Goal: Transaction & Acquisition: Purchase product/service

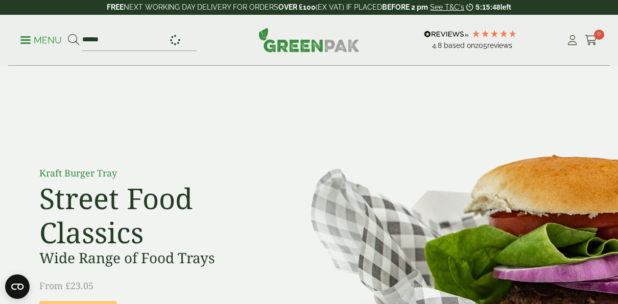
type input "******"
click at [68, 34] on button at bounding box center [73, 40] width 11 height 13
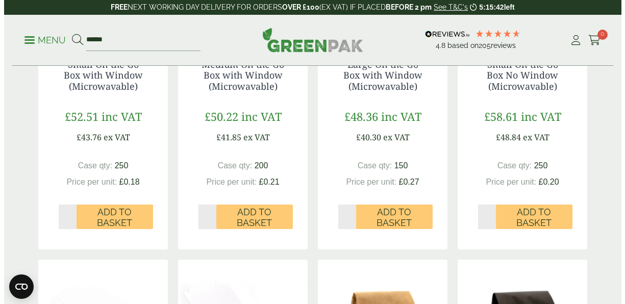
scroll to position [281, 0]
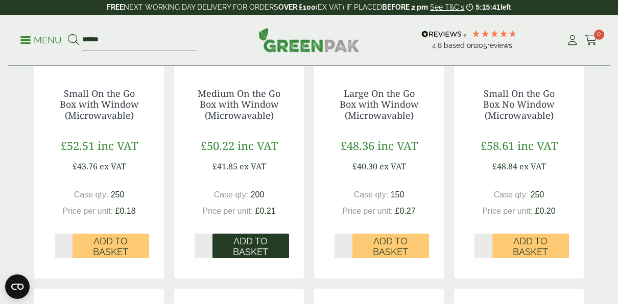
click at [241, 242] on span "Add to Basket" at bounding box center [251, 247] width 62 height 22
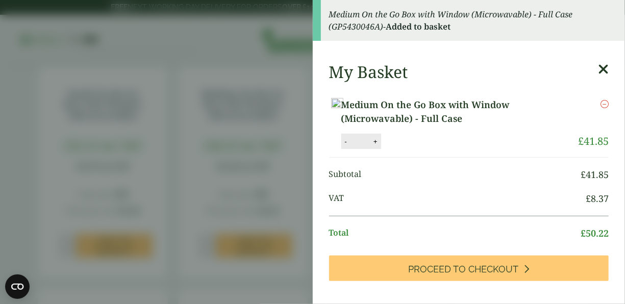
click at [381, 146] on button "+" at bounding box center [376, 141] width 10 height 9
type input "*"
click at [434, 150] on button "Update" at bounding box center [408, 141] width 51 height 15
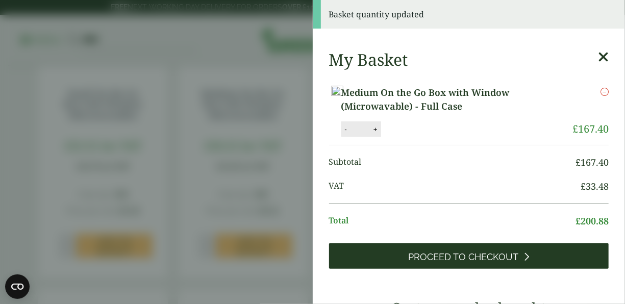
click at [477, 263] on span "Proceed to Checkout" at bounding box center [463, 257] width 110 height 11
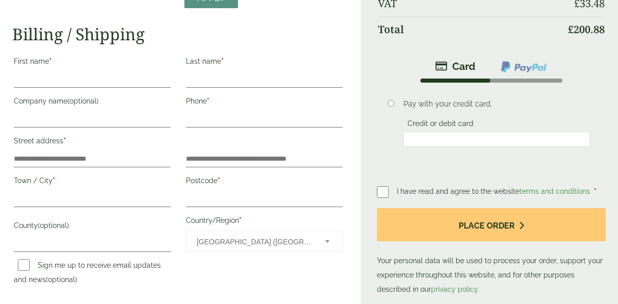
scroll to position [136, 0]
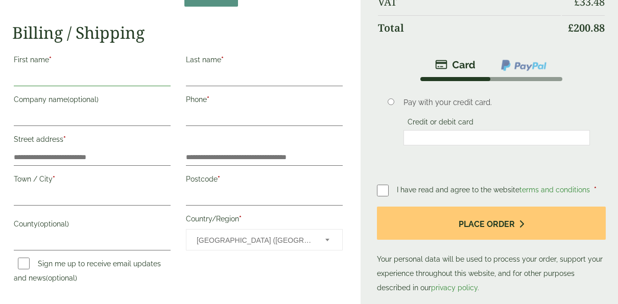
click at [58, 74] on input "First name *" at bounding box center [92, 78] width 157 height 16
type input "*******"
type input "**********"
type input "*****"
type input "**********"
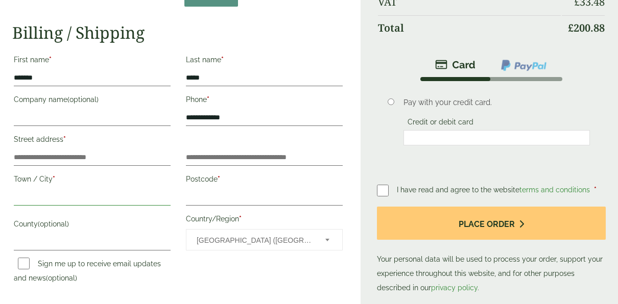
type input "*******"
type input "********"
click at [219, 195] on input "Postcode *" at bounding box center [264, 197] width 157 height 16
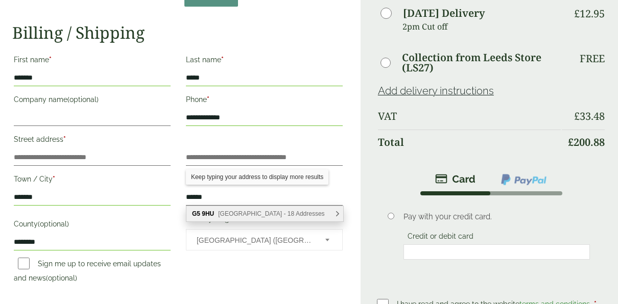
click at [272, 213] on span "Bridge Street, Glasgow - 18 Addresses" at bounding box center [271, 213] width 106 height 7
type input "******"
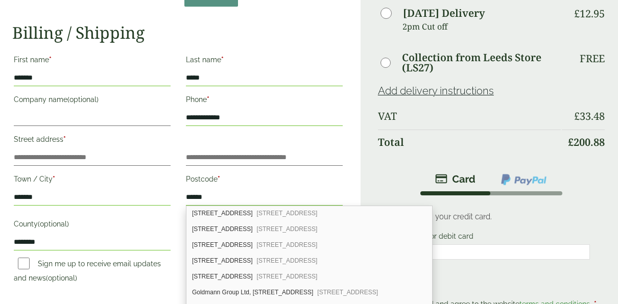
scroll to position [187, 0]
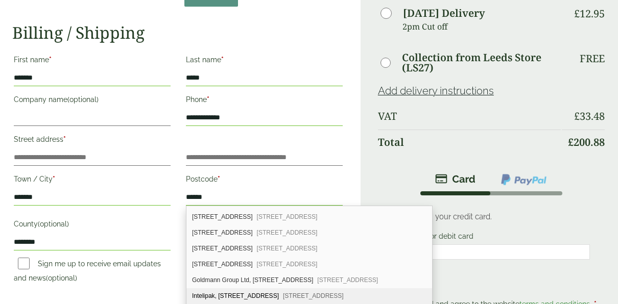
click at [300, 293] on span "Glasgow, G5 9HU" at bounding box center [313, 296] width 61 height 7
type input "*********"
type input "**********"
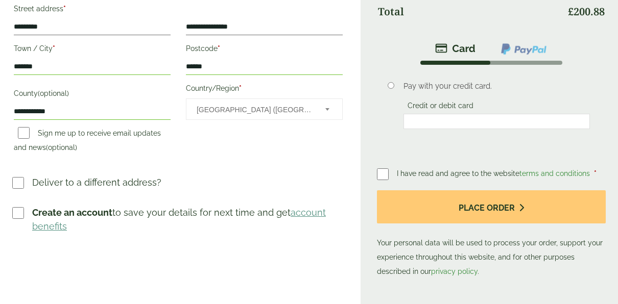
scroll to position [282, 0]
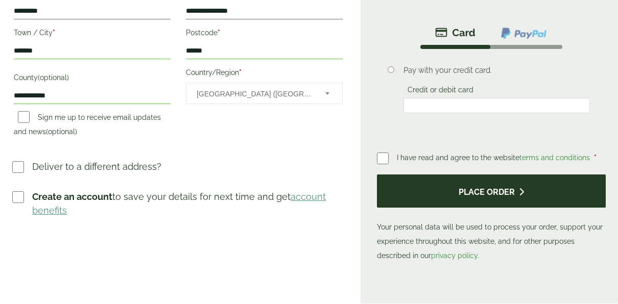
click at [490, 197] on button "Place order" at bounding box center [491, 191] width 229 height 33
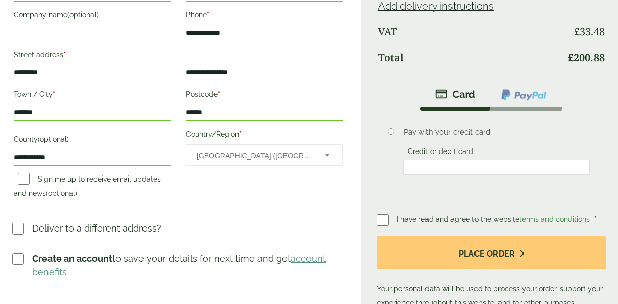
scroll to position [332, 0]
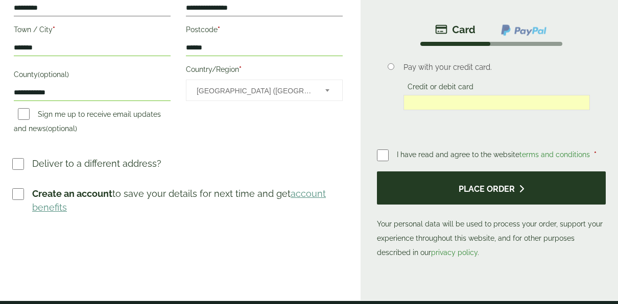
click at [516, 191] on button "Place order" at bounding box center [491, 188] width 229 height 33
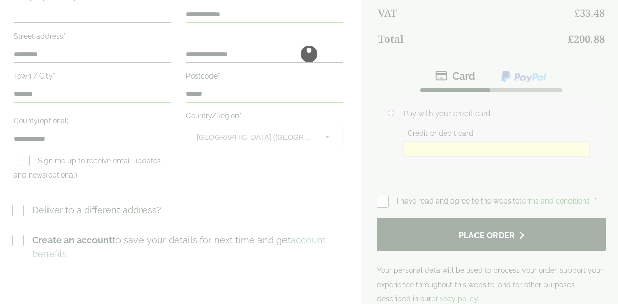
scroll to position [0, 0]
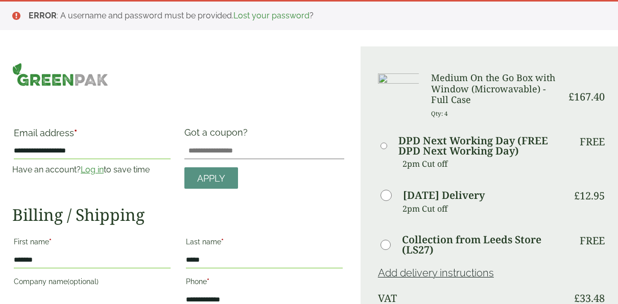
click at [93, 169] on link "Log in" at bounding box center [92, 170] width 23 height 10
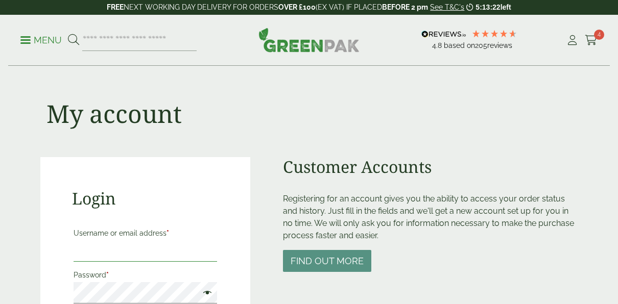
click at [131, 252] on input "Username or email address *" at bounding box center [145, 250] width 143 height 21
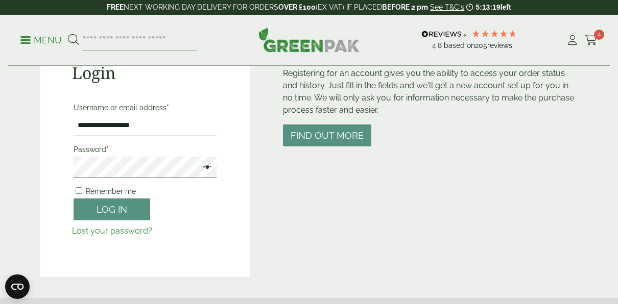
scroll to position [148, 0]
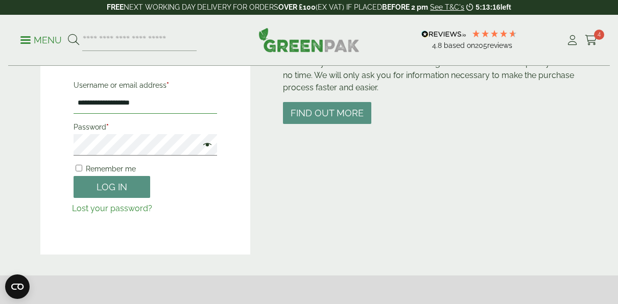
click at [175, 95] on input "**********" at bounding box center [145, 102] width 143 height 21
type input "*"
type input "**********"
click at [102, 184] on button "Log in" at bounding box center [112, 187] width 77 height 22
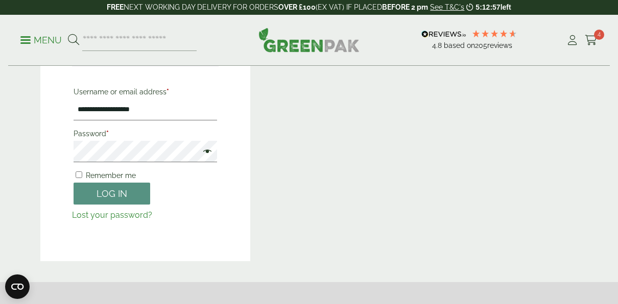
click at [80, 169] on label "Remember me" at bounding box center [105, 175] width 62 height 14
click at [131, 216] on link "Lost your password?" at bounding box center [112, 215] width 80 height 10
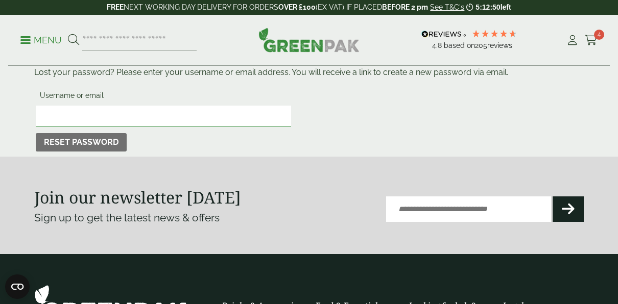
click at [141, 119] on input "Username or email" at bounding box center [163, 116] width 255 height 21
type input "**********"
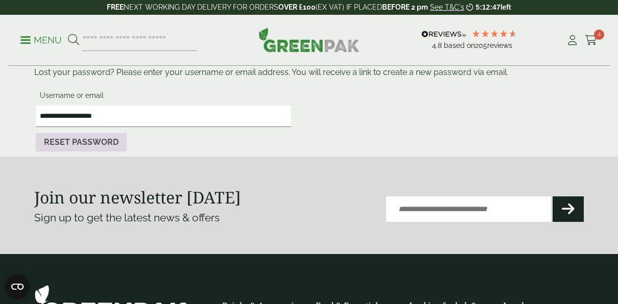
click at [82, 149] on button "Reset password" at bounding box center [81, 142] width 91 height 18
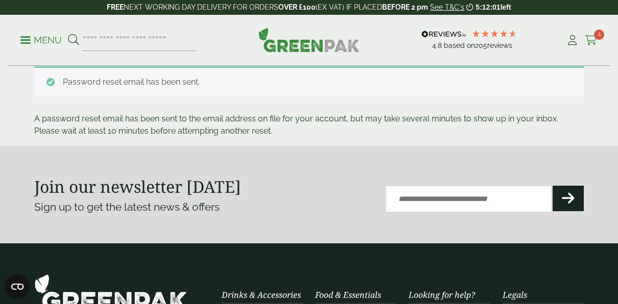
click at [596, 36] on span "4" at bounding box center [599, 35] width 10 height 10
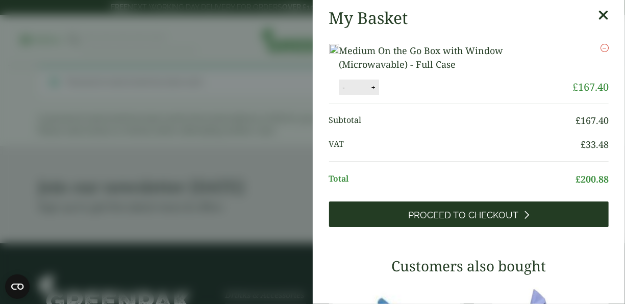
click at [466, 221] on span "Proceed to Checkout" at bounding box center [463, 215] width 110 height 11
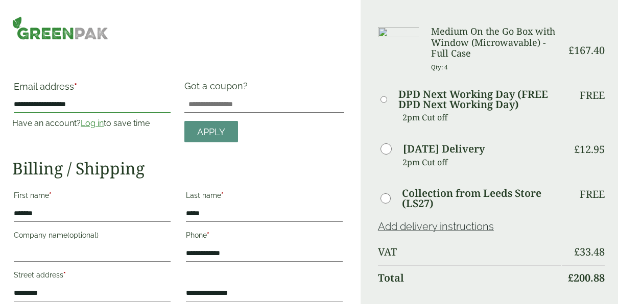
click at [82, 98] on input "**********" at bounding box center [92, 104] width 157 height 16
type input "*"
type input "**********"
click at [96, 125] on link "Log in" at bounding box center [92, 123] width 23 height 10
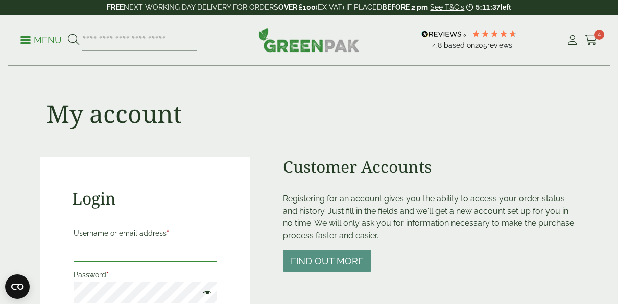
click at [129, 249] on input "Username or email address *" at bounding box center [145, 250] width 143 height 21
type input "**********"
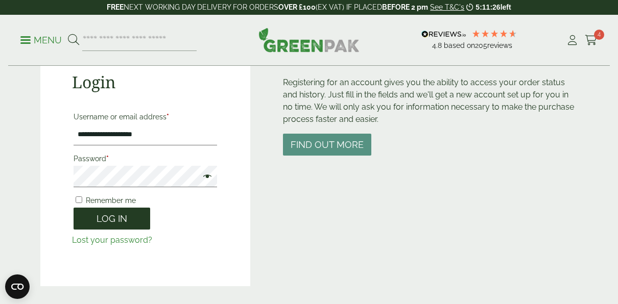
click at [111, 217] on button "Log in" at bounding box center [112, 219] width 77 height 22
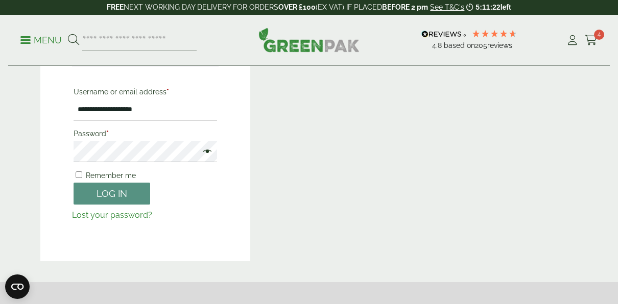
click at [207, 149] on span at bounding box center [204, 153] width 13 height 12
click at [122, 199] on button "Log in" at bounding box center [112, 194] width 77 height 22
click at [119, 185] on button "Log in" at bounding box center [112, 194] width 77 height 22
click at [131, 212] on link "Lost your password?" at bounding box center [112, 215] width 80 height 10
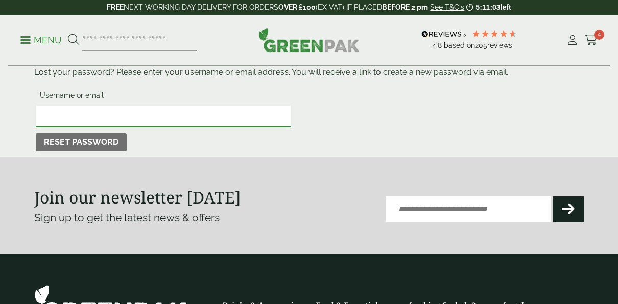
drag, startPoint x: 0, startPoint y: 0, endPoint x: 159, endPoint y: 118, distance: 198.1
click at [159, 118] on input "Username or email" at bounding box center [163, 116] width 255 height 21
type input "**********"
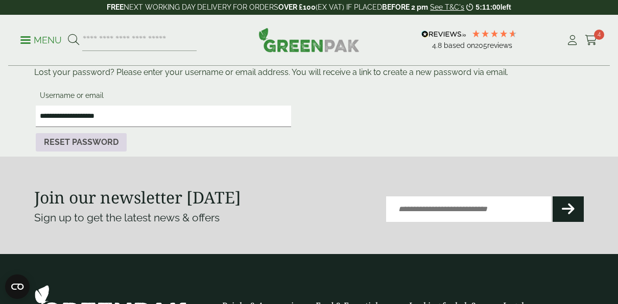
click at [76, 147] on button "Reset password" at bounding box center [81, 142] width 91 height 18
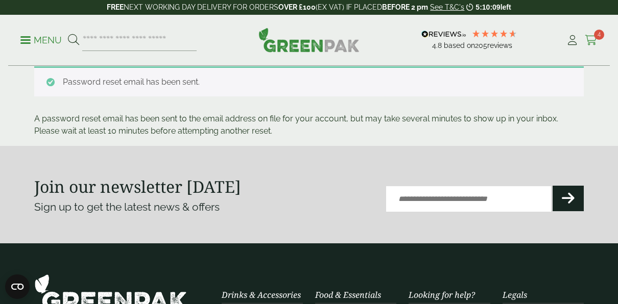
click at [588, 34] on link "Cart 4" at bounding box center [591, 40] width 13 height 15
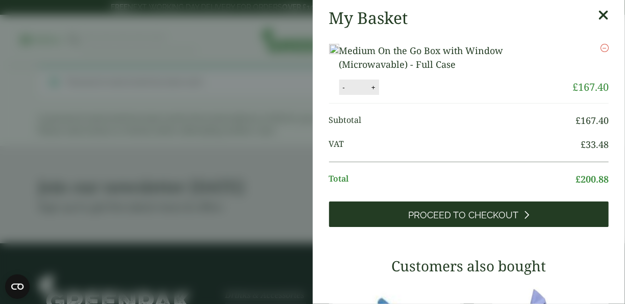
click at [490, 221] on span "Proceed to Checkout" at bounding box center [463, 215] width 110 height 11
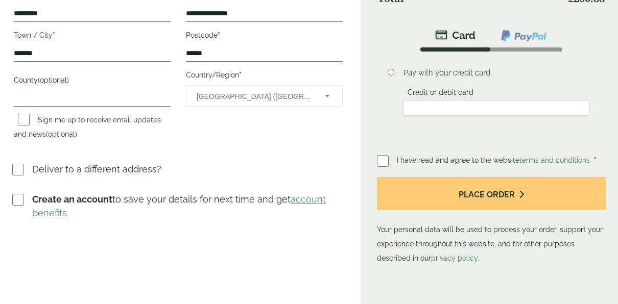
scroll to position [277, 0]
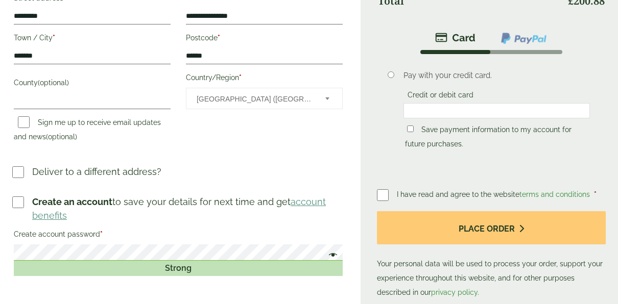
click at [376, 193] on div "Order Summary Item Ammount Medium On the Go Box with Window (Microwavable) - Fu…" at bounding box center [488, 32] width 257 height 618
click at [522, 64] on div "Pay with your credit card. Credit or debit card Save payment information to my …" at bounding box center [497, 111] width 202 height 98
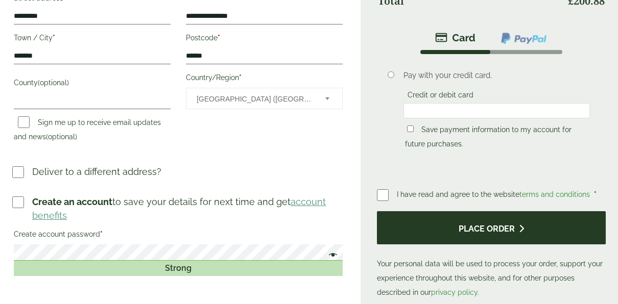
click at [441, 228] on button "Place order" at bounding box center [491, 227] width 229 height 33
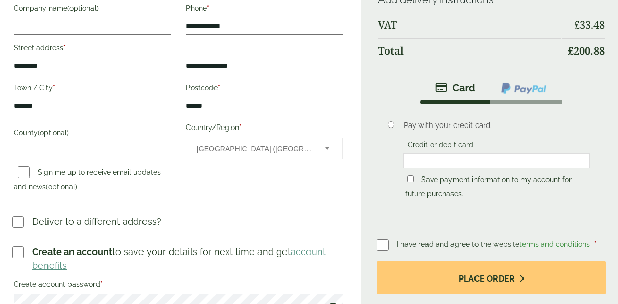
scroll to position [275, 0]
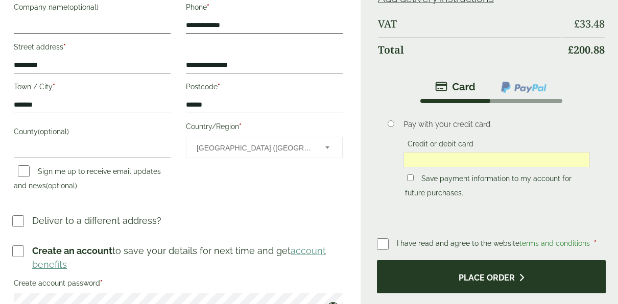
click at [487, 280] on button "Place order" at bounding box center [491, 276] width 229 height 33
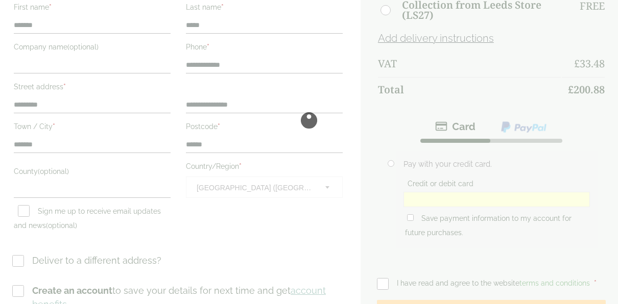
scroll to position [62, 0]
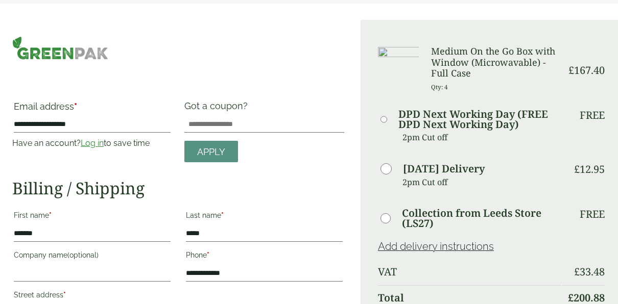
scroll to position [42, 0]
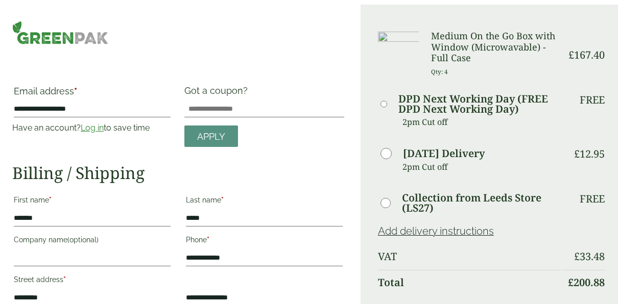
click at [96, 128] on link "Log in" at bounding box center [92, 128] width 23 height 10
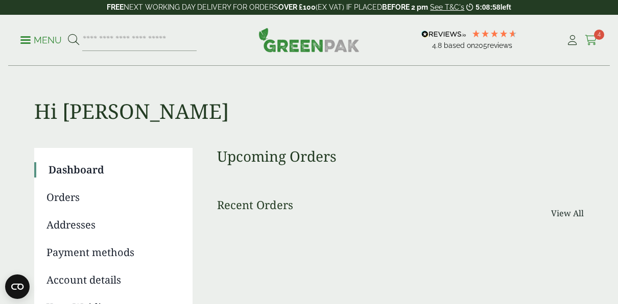
click at [593, 37] on icon at bounding box center [591, 40] width 13 height 10
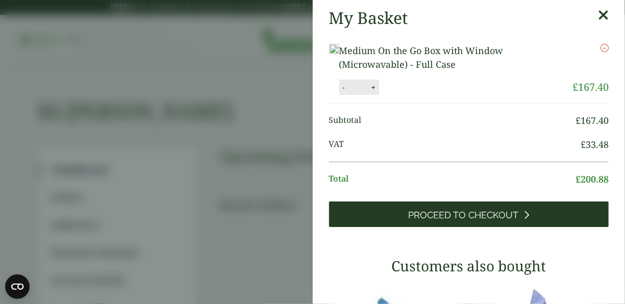
click at [464, 221] on span "Proceed to Checkout" at bounding box center [463, 215] width 110 height 11
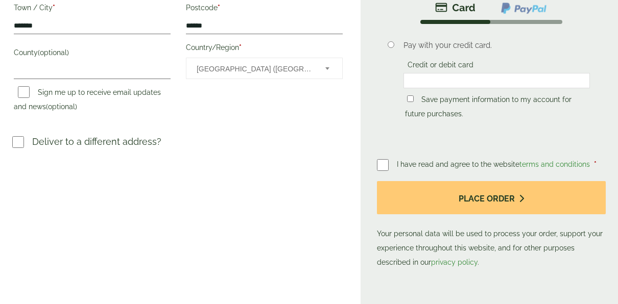
scroll to position [308, 0]
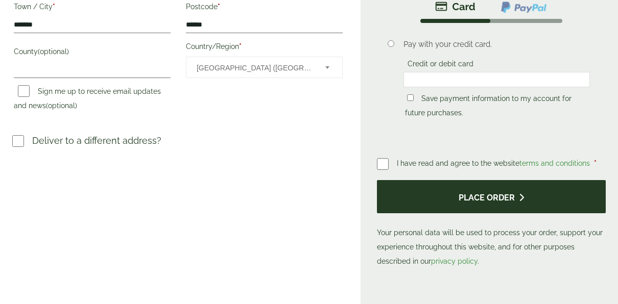
click at [501, 204] on button "Place order" at bounding box center [491, 196] width 229 height 33
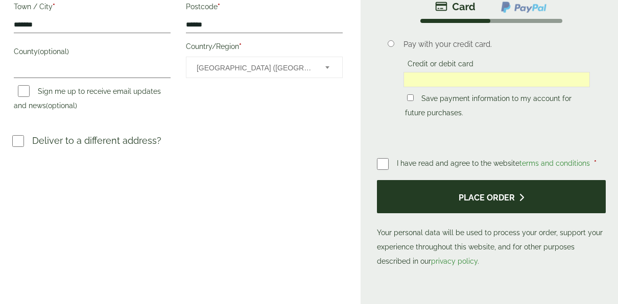
click at [497, 193] on button "Place order" at bounding box center [491, 196] width 229 height 33
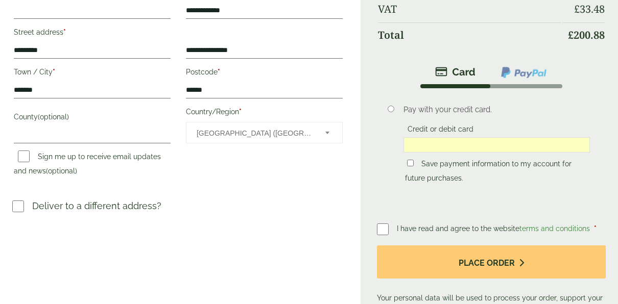
scroll to position [234, 0]
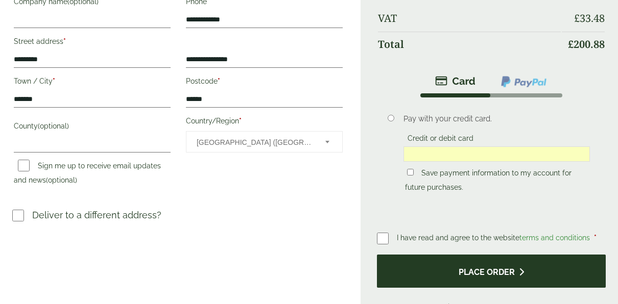
click at [487, 266] on button "Place order" at bounding box center [491, 271] width 229 height 33
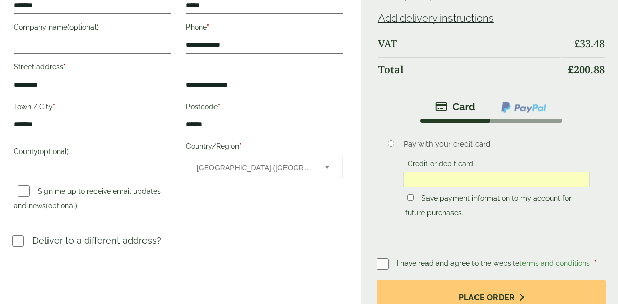
scroll to position [210, 0]
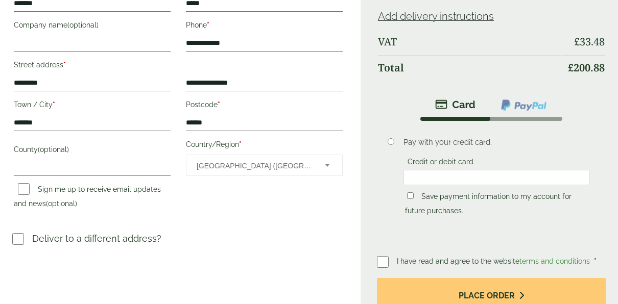
click at [510, 150] on div "Pay with your credit card. Credit or debit card Save payment information to my …" at bounding box center [496, 178] width 187 height 83
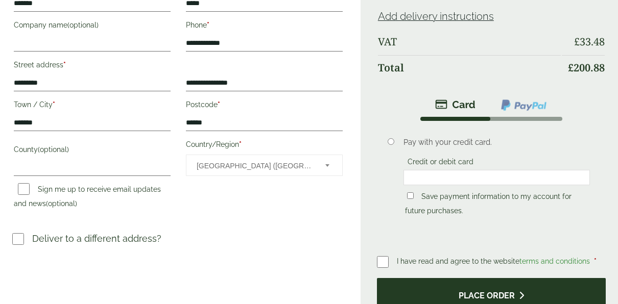
click at [486, 295] on button "Place order" at bounding box center [491, 294] width 229 height 33
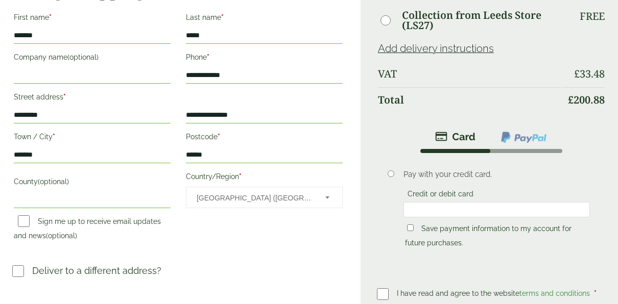
scroll to position [264, 0]
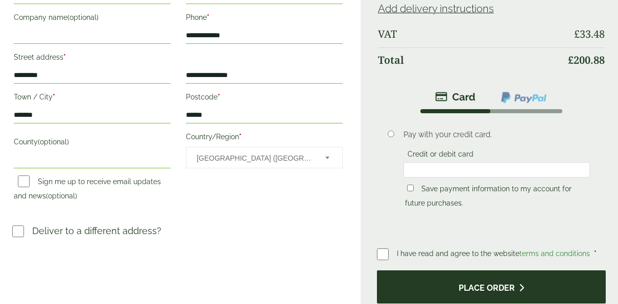
click at [471, 285] on button "Place order" at bounding box center [491, 287] width 229 height 33
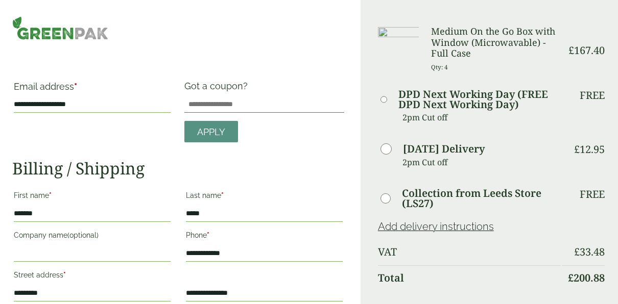
click at [484, 260] on th "VAT" at bounding box center [469, 252] width 183 height 25
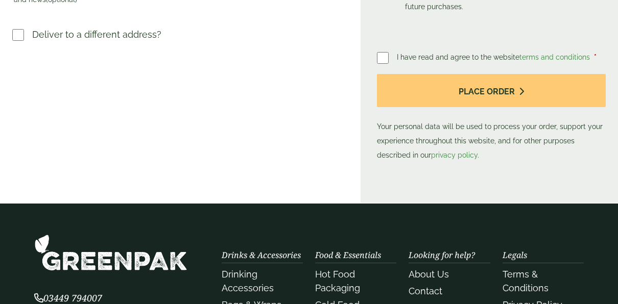
scroll to position [418, 0]
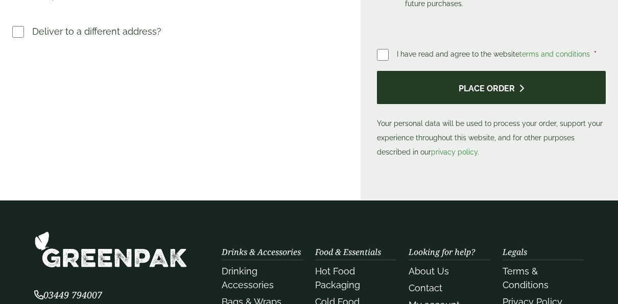
click at [501, 94] on button "Place order" at bounding box center [491, 87] width 229 height 33
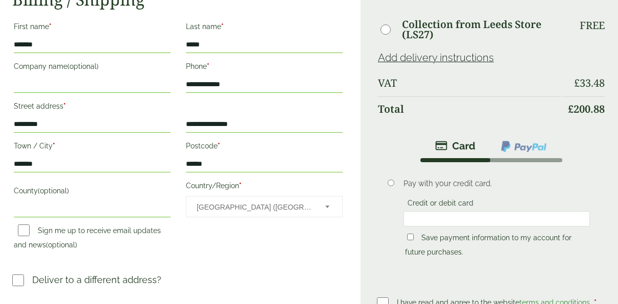
scroll to position [245, 0]
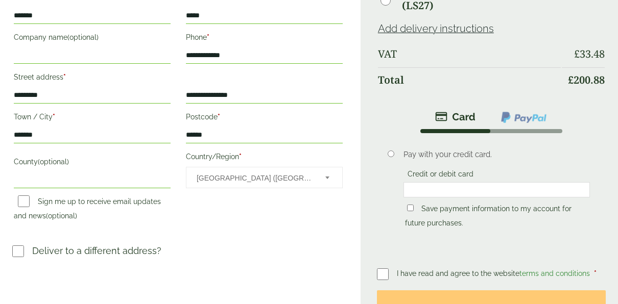
click at [505, 125] on li at bounding box center [524, 117] width 72 height 23
click at [522, 120] on img at bounding box center [523, 117] width 47 height 13
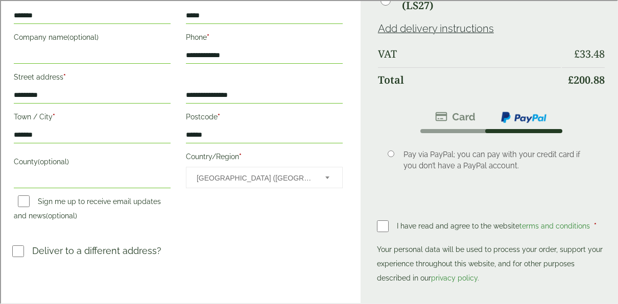
scroll to position [198, 0]
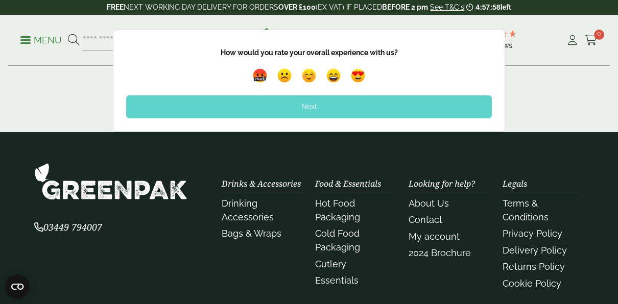
scroll to position [594, 0]
